Goal: Task Accomplishment & Management: Complete application form

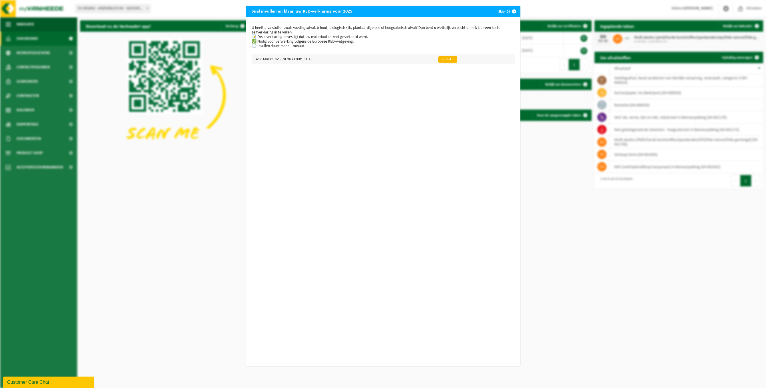
click at [438, 59] on link "👉 Vul in" at bounding box center [447, 59] width 19 height 6
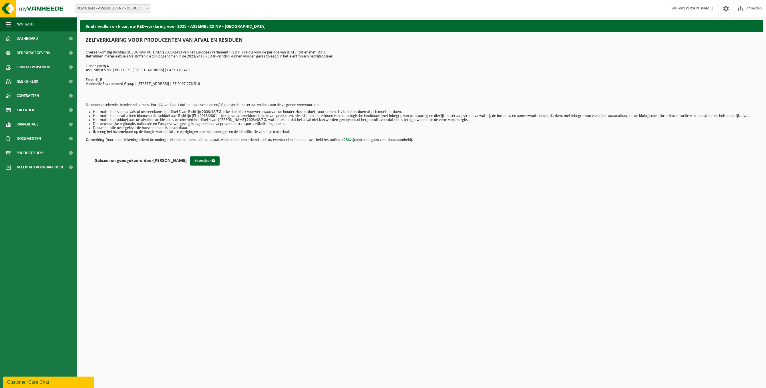
click at [265, 95] on div "ZELFVERKLARING VOOR PRODUCENTEN VAN AFVAL EN RESIDUEN Overeenkomstig Richtlijn …" at bounding box center [421, 65] width 683 height 66
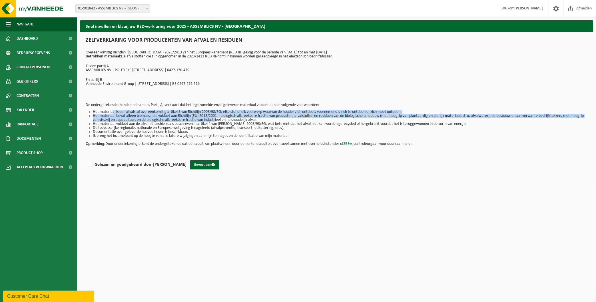
drag, startPoint x: 111, startPoint y: 112, endPoint x: 230, endPoint y: 119, distance: 120.0
click at [230, 119] on ul "Het materiaal is een afvalstof overeenkomstig artikel 3 van Richtlijn 2008/98/E…" at bounding box center [337, 124] width 502 height 28
click at [230, 119] on li "Het materiaal bevat alleen biomassa die voldoet aan Richtlijn (EU) 2018/2001 – …" at bounding box center [340, 118] width 495 height 8
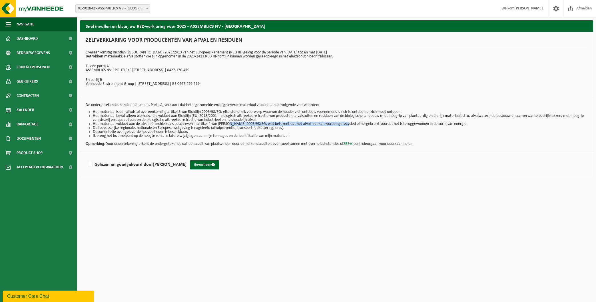
drag, startPoint x: 227, startPoint y: 125, endPoint x: 341, endPoint y: 125, distance: 114.3
click at [341, 125] on li "Het materiaal voldoet aan de afvalhiërarchie zoals beschreven in artikel 4 van …" at bounding box center [340, 124] width 495 height 4
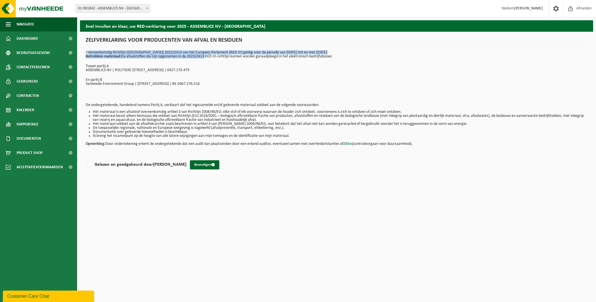
drag, startPoint x: 85, startPoint y: 51, endPoint x: 206, endPoint y: 60, distance: 121.2
click at [206, 60] on div "ZELFVERKLARING VOOR PRODUCENTEN VAN AFVAL EN RESIDUEN Overeenkomstig Richtlijn …" at bounding box center [337, 65] width 514 height 66
click at [245, 125] on li "Het materiaal voldoet aan de afvalhiërarchie zoals beschreven in artikel 4 van …" at bounding box center [340, 124] width 495 height 4
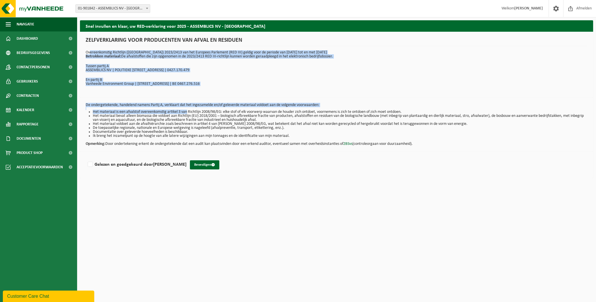
drag, startPoint x: 88, startPoint y: 52, endPoint x: 185, endPoint y: 113, distance: 114.3
click at [185, 97] on div "ZELFVERKLARING VOOR PRODUCENTEN VAN AFVAL EN RESIDUEN Overeenkomstig Richtlijn …" at bounding box center [337, 65] width 514 height 66
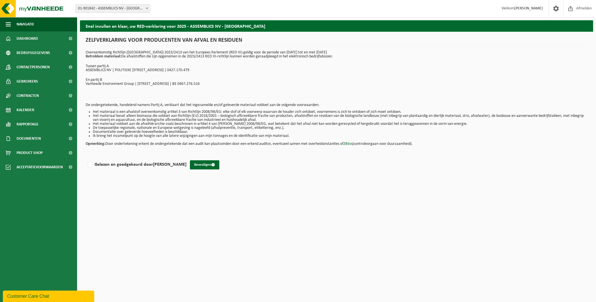
click at [182, 114] on li "Het materiaal bevat alleen biomassa die voldoet aan Richtlijn (EU) 2018/2001 – …" at bounding box center [340, 118] width 495 height 8
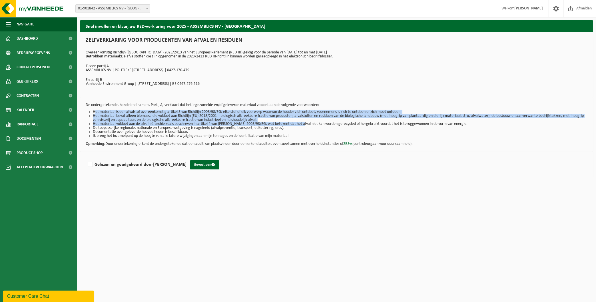
drag, startPoint x: 93, startPoint y: 112, endPoint x: 296, endPoint y: 125, distance: 203.1
click at [296, 125] on ul "Het materiaal is een afvalstof overeenkomstig artikel 3 van Richtlijn 2008/98/E…" at bounding box center [337, 124] width 502 height 28
click at [296, 125] on li "Het materiaal voldoet aan de afvalhiërarchie zoals beschreven in artikel 4 van …" at bounding box center [340, 124] width 495 height 4
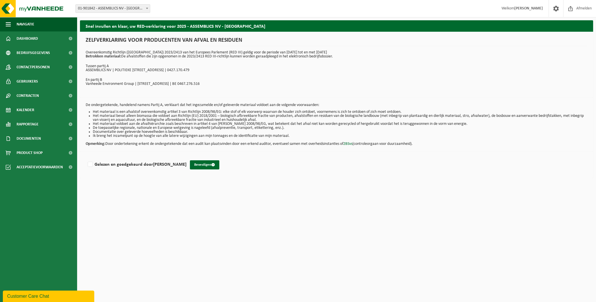
drag, startPoint x: 93, startPoint y: 123, endPoint x: 197, endPoint y: 123, distance: 104.0
click at [197, 123] on li "Het materiaal voldoet aan de afvalhiërarchie zoals beschreven in artikel 4 van …" at bounding box center [340, 124] width 495 height 4
click at [196, 123] on li "Het materiaal voldoet aan de afvalhiërarchie zoals beschreven in artikel 4 van …" at bounding box center [340, 124] width 495 height 4
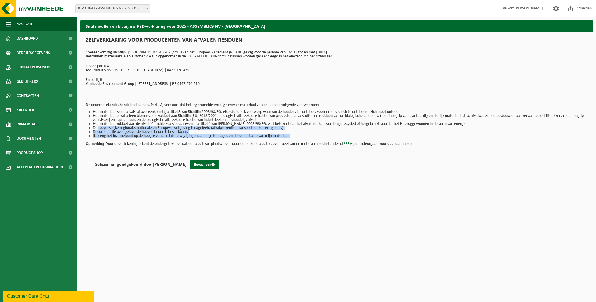
drag, startPoint x: 97, startPoint y: 128, endPoint x: 191, endPoint y: 140, distance: 95.6
click at [191, 140] on div "De ondergetekende, handelend namens Partij A, verklaart dat het ingezamelde en/…" at bounding box center [337, 124] width 514 height 54
click at [191, 140] on p "Opmerking: Door ondertekening erkent de ondergetekende dat een audit kan plaats…" at bounding box center [337, 142] width 502 height 8
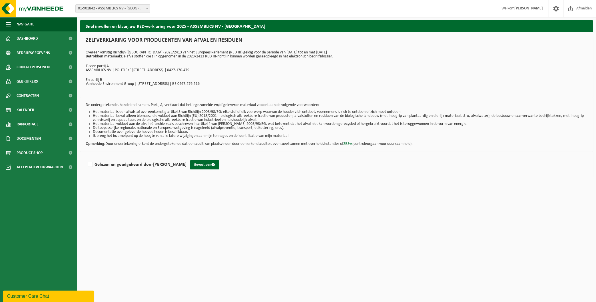
drag, startPoint x: 88, startPoint y: 51, endPoint x: 350, endPoint y: 57, distance: 262.1
click at [350, 57] on p "Overeenkomstig Richtlijn (EU) 2023/2413 van het Europees Parlement (RED III) ge…" at bounding box center [337, 55] width 502 height 8
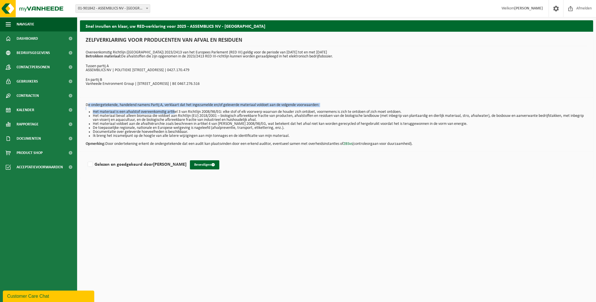
drag, startPoint x: 86, startPoint y: 105, endPoint x: 173, endPoint y: 110, distance: 87.6
click at [173, 110] on div "De ondergetekende, handelend namens Partij A, verklaart dat het ingezamelde en/…" at bounding box center [337, 124] width 514 height 54
click at [173, 110] on li "Het materiaal is een afvalstof overeenkomstig artikel 3 van Richtlijn 2008/98/E…" at bounding box center [340, 112] width 495 height 4
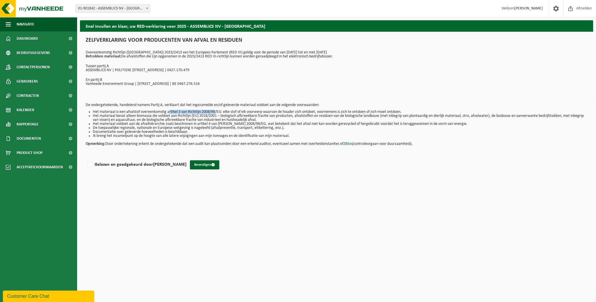
drag, startPoint x: 168, startPoint y: 112, endPoint x: 215, endPoint y: 111, distance: 47.4
click at [215, 111] on li "Het materiaal is een afvalstof overeenkomstig artikel 3 van Richtlijn 2008/98/E…" at bounding box center [340, 112] width 495 height 4
click at [205, 117] on li "Het materiaal bevat alleen biomassa die voldoet aan Richtlijn (EU) 2018/2001 – …" at bounding box center [340, 118] width 495 height 8
drag, startPoint x: 227, startPoint y: 116, endPoint x: 293, endPoint y: 116, distance: 66.3
click at [293, 116] on li "Het materiaal bevat alleen biomassa die voldoet aan Richtlijn (EU) 2018/2001 – …" at bounding box center [340, 118] width 495 height 8
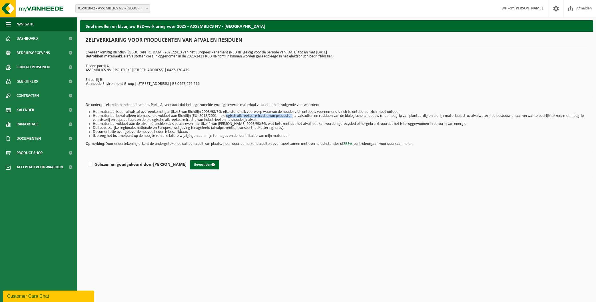
click at [293, 116] on li "Het materiaal bevat alleen biomassa die voldoet aan Richtlijn (EU) 2018/2001 – …" at bounding box center [340, 118] width 495 height 8
click at [235, 147] on div "De ondergetekende, handelend namens Partij A, verklaart dat het ingezamelde en/…" at bounding box center [337, 124] width 514 height 54
click at [41, 139] on link "Documenten" at bounding box center [38, 138] width 77 height 14
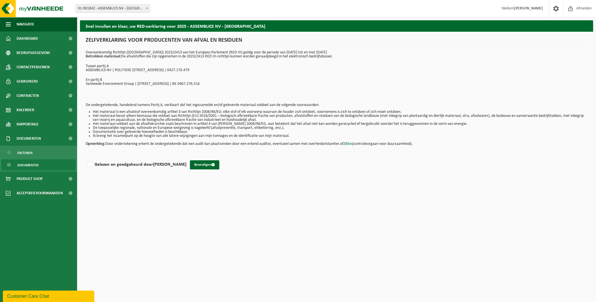
click at [29, 165] on span "Documenten" at bounding box center [27, 165] width 21 height 11
click at [90, 165] on label "Gelezen en goedgekeurd door TOM VERBEKE" at bounding box center [137, 164] width 100 height 9
click at [187, 157] on input "Gelezen en goedgekeurd door TOM VERBEKE" at bounding box center [187, 157] width 0 height 0
checkbox input "true"
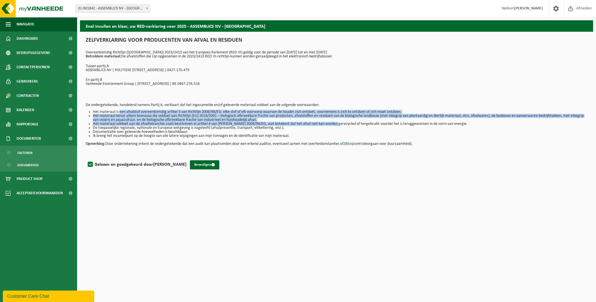
drag, startPoint x: 118, startPoint y: 111, endPoint x: 331, endPoint y: 123, distance: 213.3
click at [331, 123] on ul "Het materiaal is een afvalstof overeenkomstig artikel 3 van Richtlijn 2008/98/E…" at bounding box center [337, 124] width 502 height 28
click at [331, 123] on li "Het materiaal voldoet aan de afvalhiërarchie zoals beschreven in artikel 4 van …" at bounding box center [340, 124] width 495 height 4
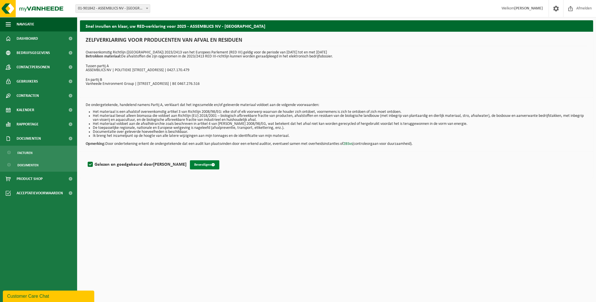
click at [202, 164] on button "Bevestigen" at bounding box center [204, 164] width 29 height 9
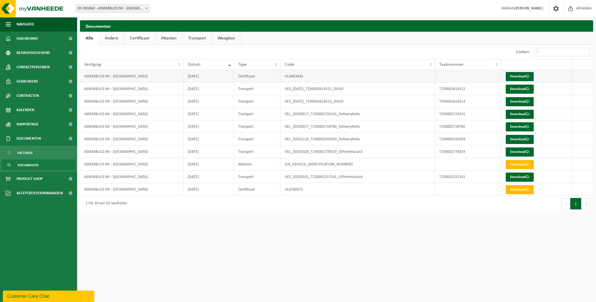
click at [397, 79] on td "VLA903434" at bounding box center [358, 76] width 155 height 13
click at [524, 75] on link "Download" at bounding box center [520, 76] width 28 height 9
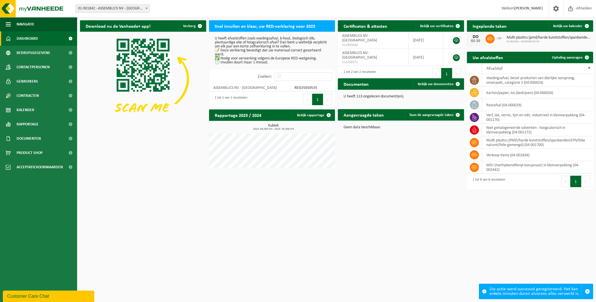
click at [377, 207] on html "Vestiging: 01-901842 - ASSEMBLICS NV - HARELBEKE 01-901842 - ASSEMBLICS NV - HA…" at bounding box center [298, 151] width 596 height 302
click at [371, 38] on span "ASSEMBLICS NV - [GEOGRAPHIC_DATA]" at bounding box center [359, 38] width 35 height 9
click at [526, 38] on span "Multi plastics (pmd/harde kunststoffen/spanbanden/eps/folie naturel/folie gemen…" at bounding box center [549, 37] width 84 height 5
